Goal: Find specific page/section: Find specific page/section

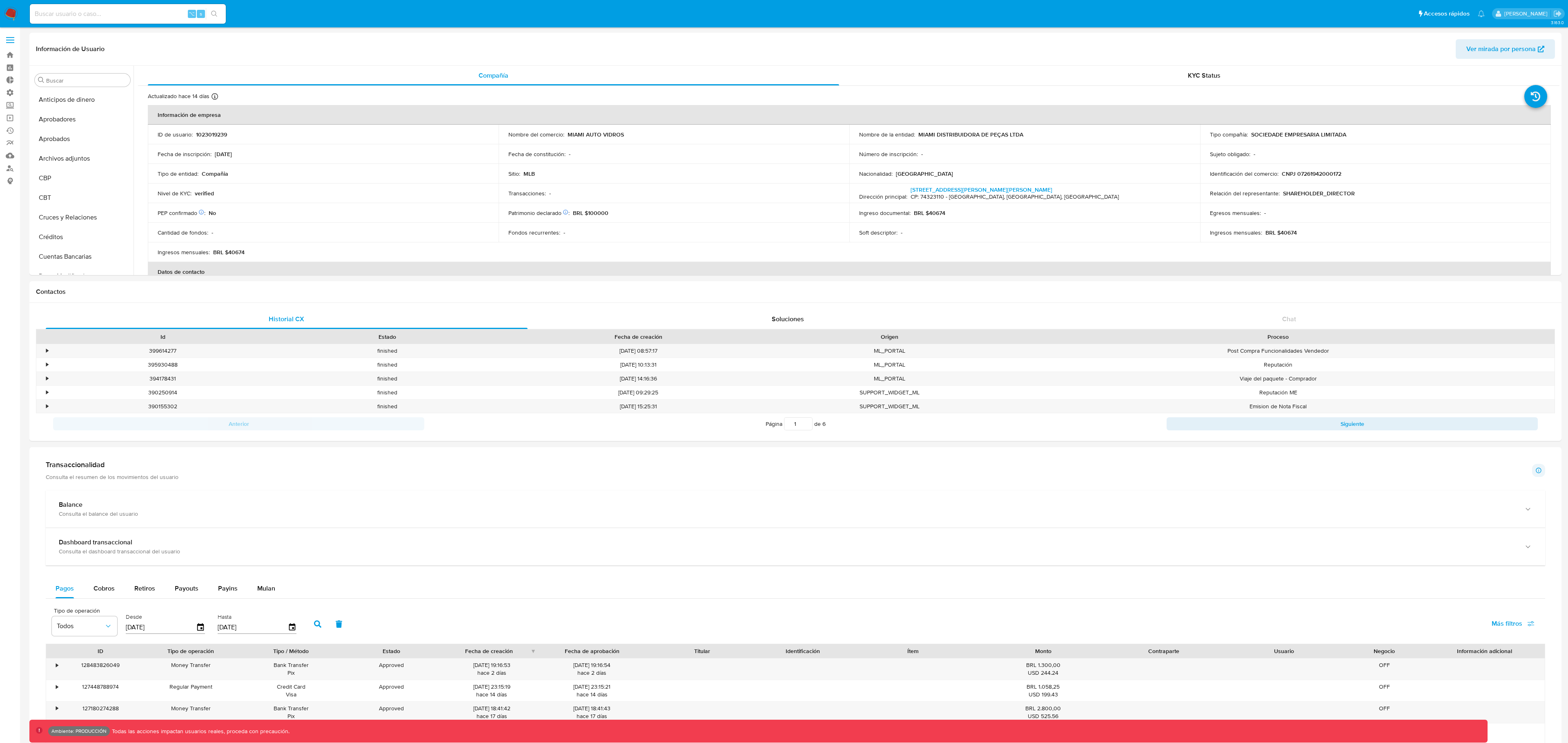
select select "10"
click at [110, 15] on input at bounding box center [128, 13] width 196 height 10
paste input "2057224904"
type input "2057224904"
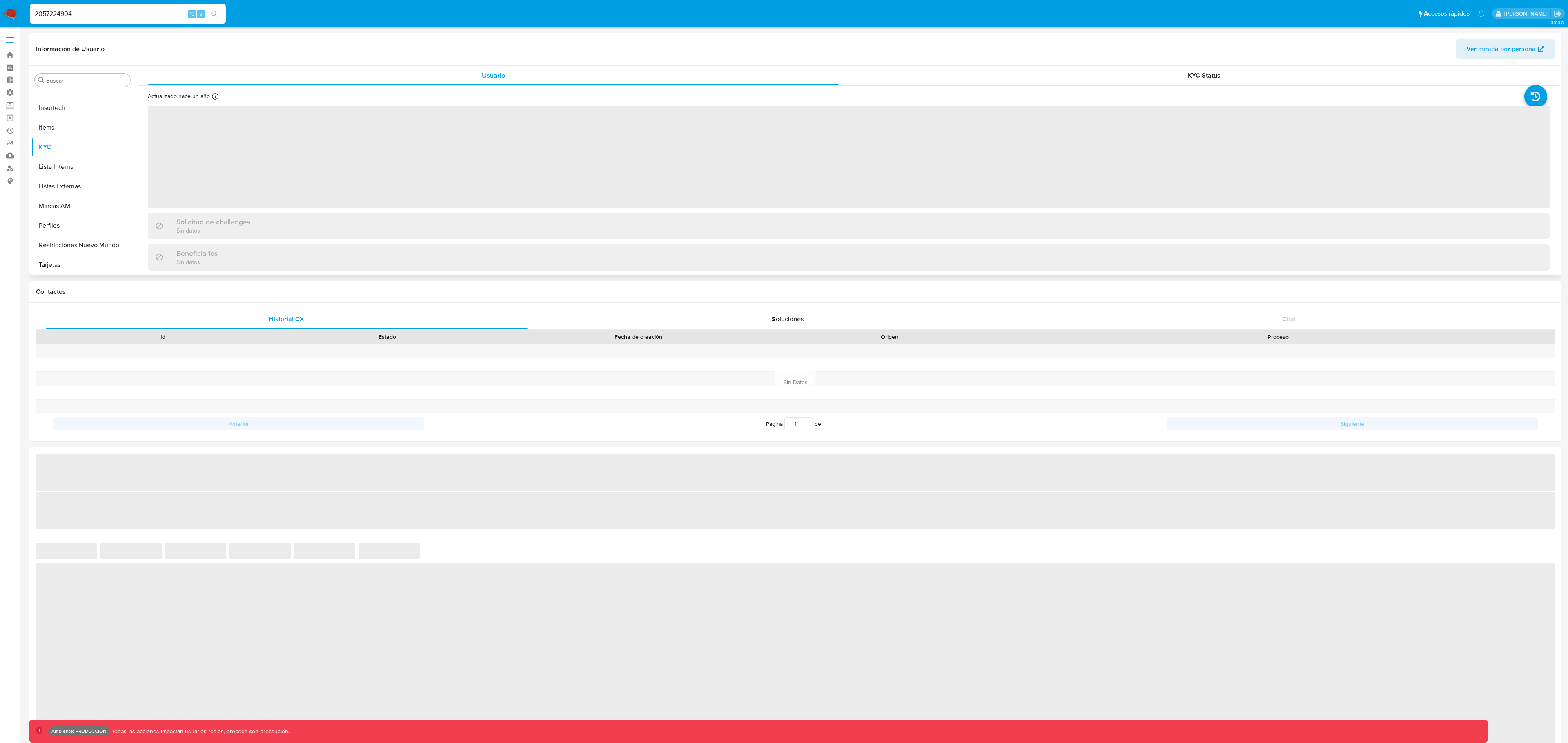
scroll to position [404, 0]
select select "10"
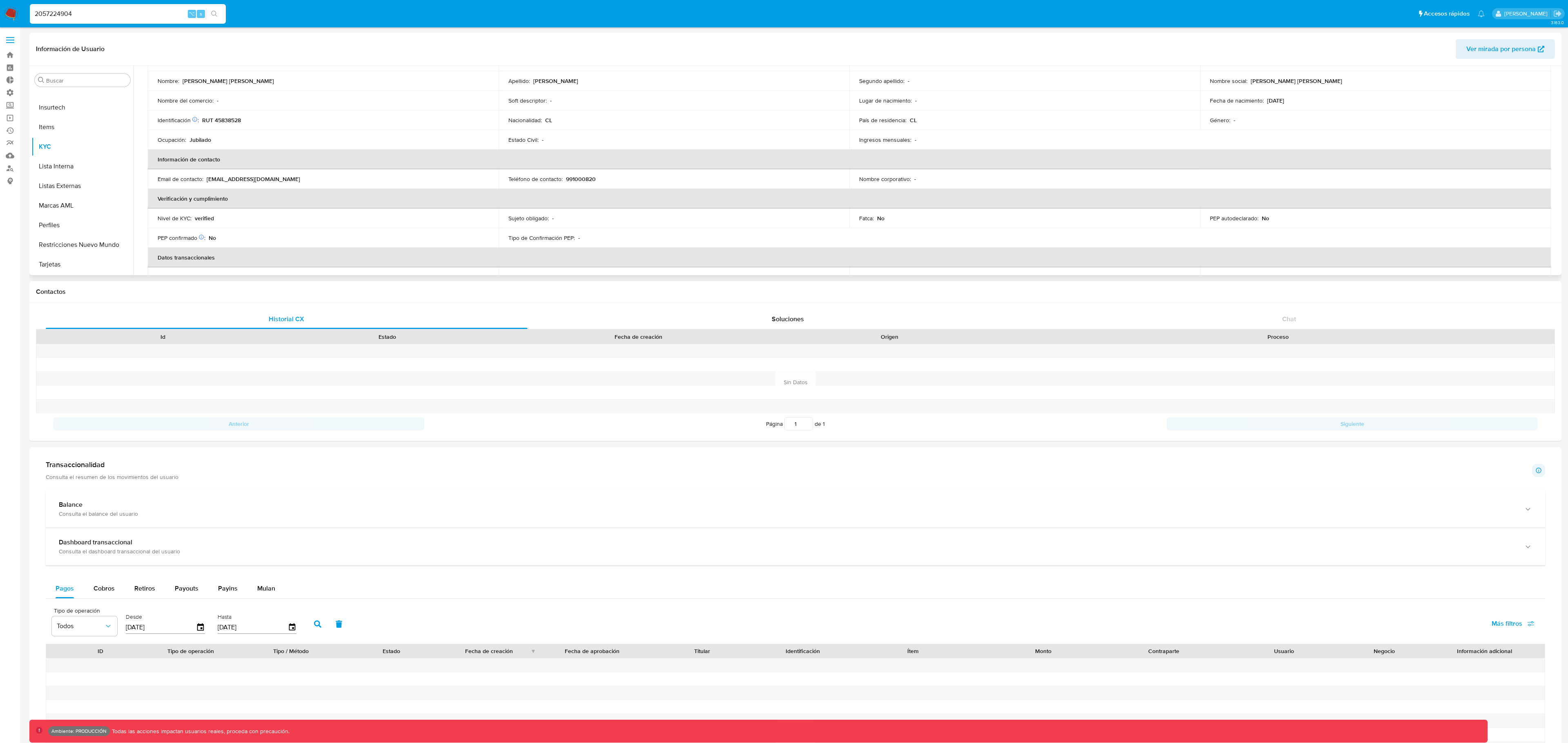
scroll to position [0, 0]
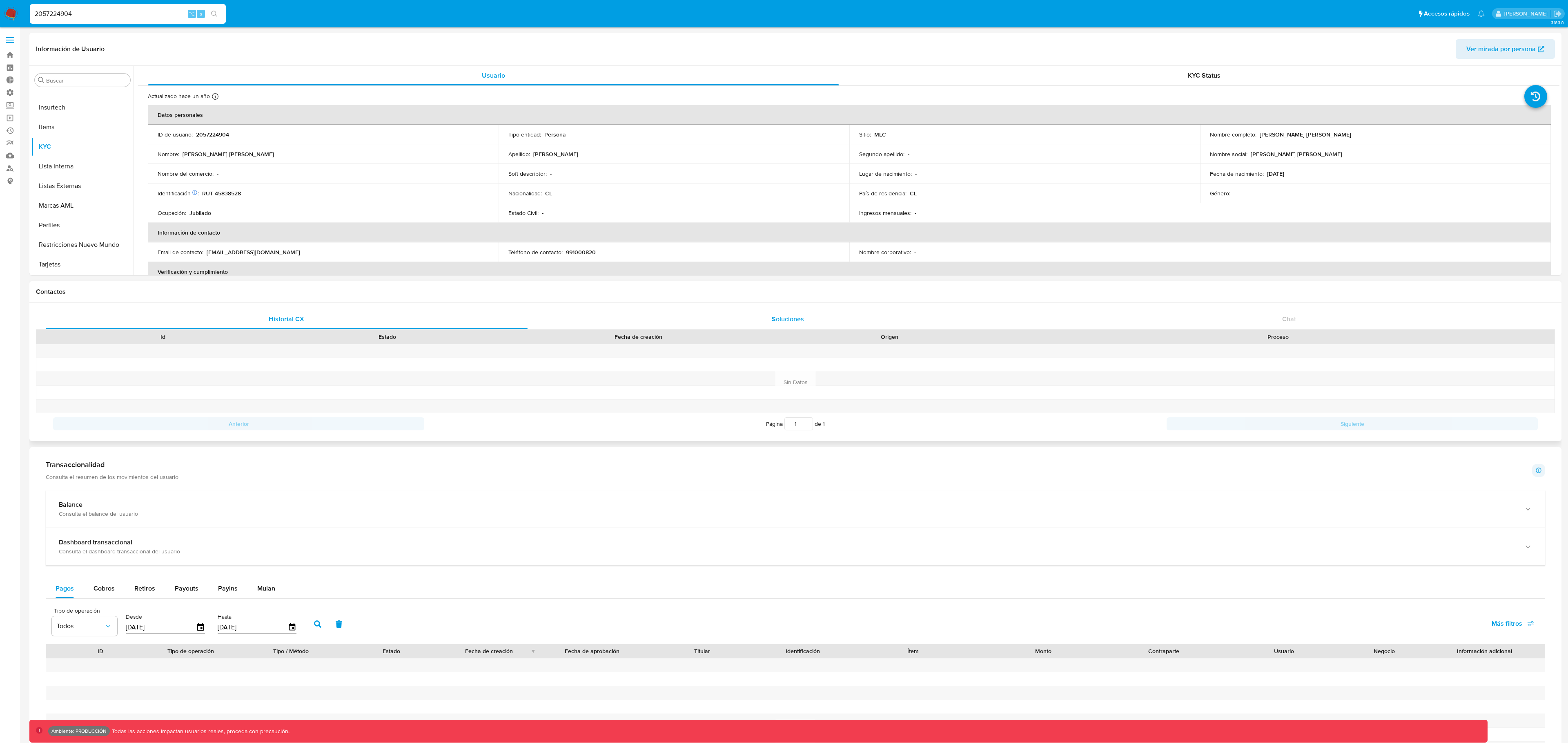
click at [716, 325] on div "Soluciones" at bounding box center [788, 319] width 482 height 19
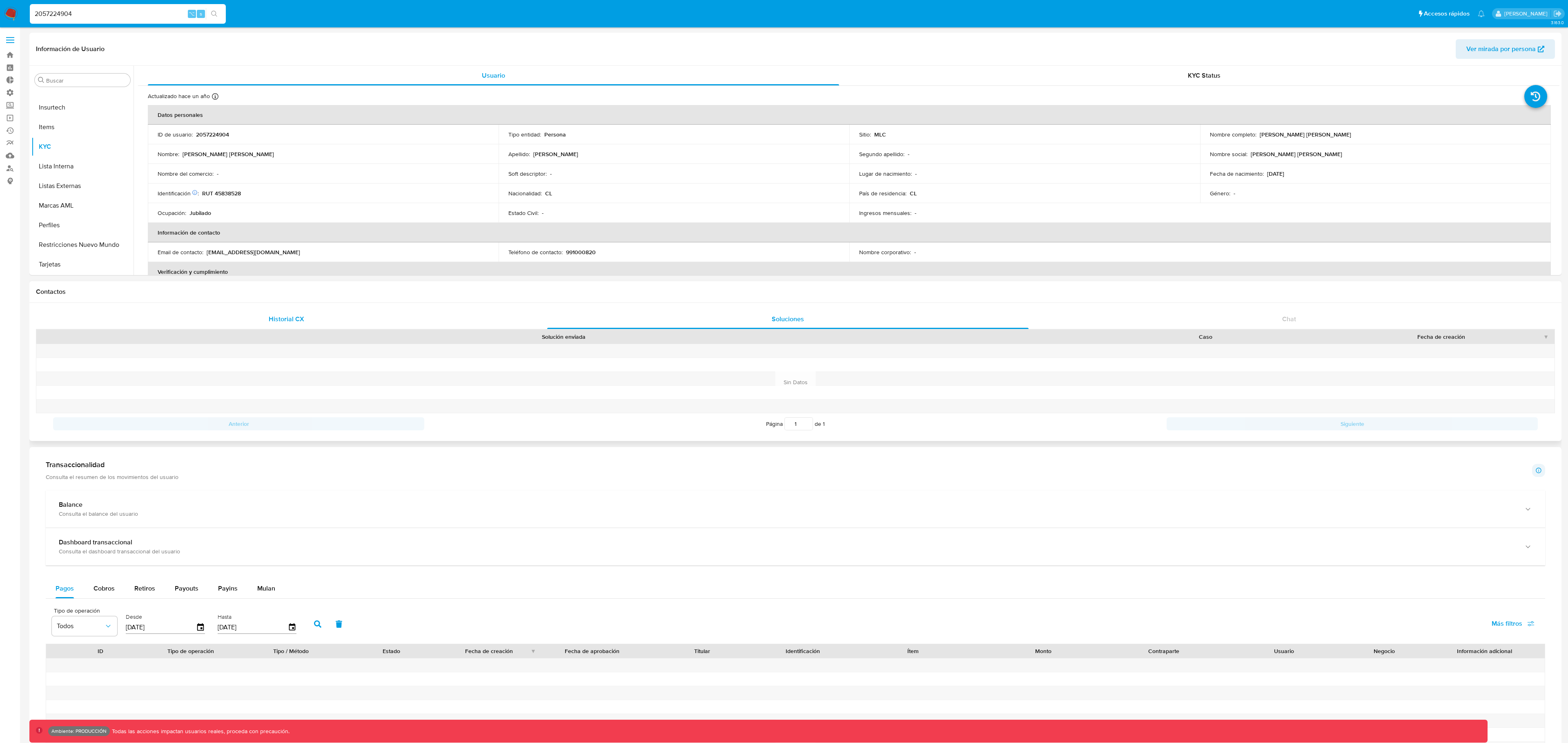
click at [301, 315] on span "Historial CX" at bounding box center [286, 319] width 35 height 9
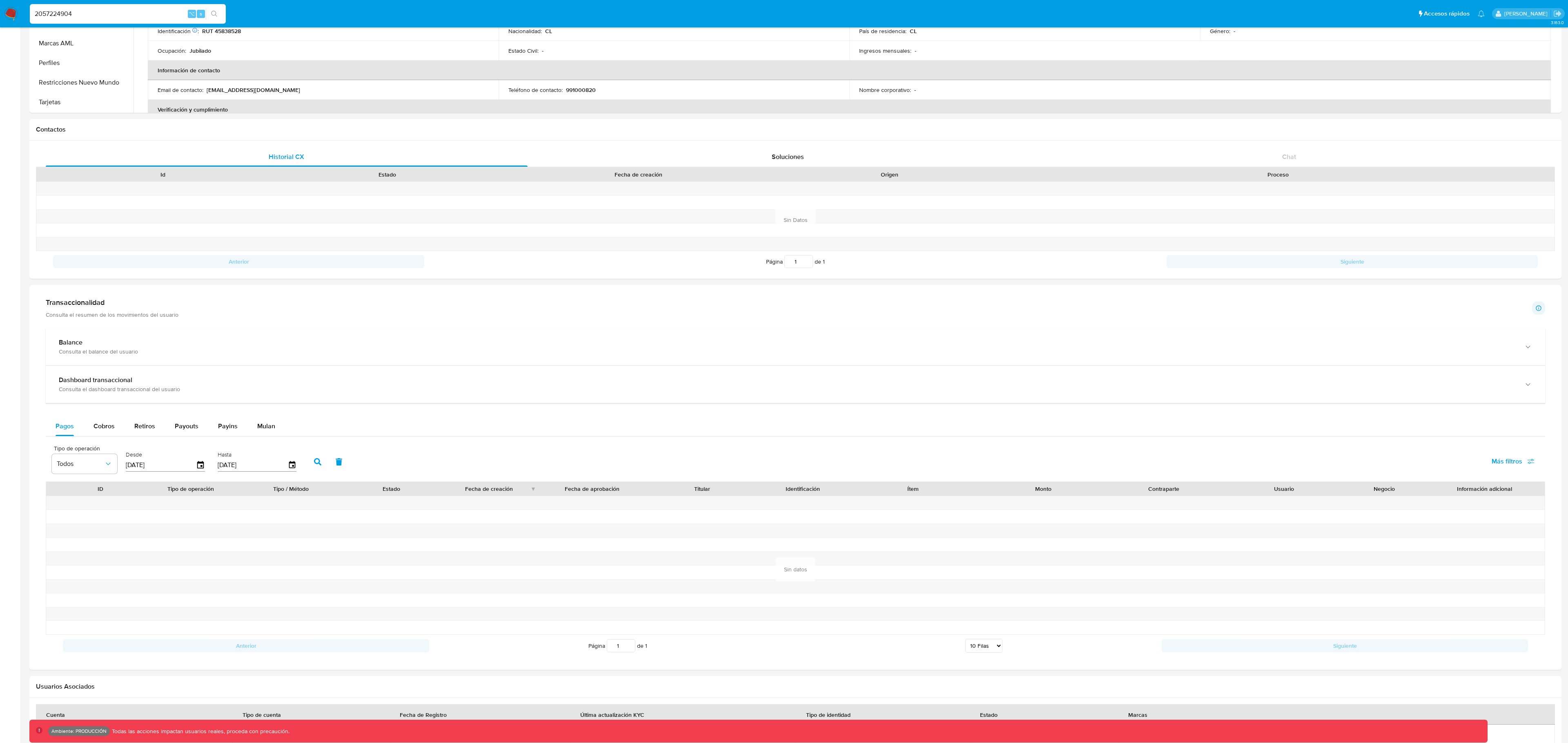
scroll to position [267, 0]
